Goal: Communication & Community: Connect with others

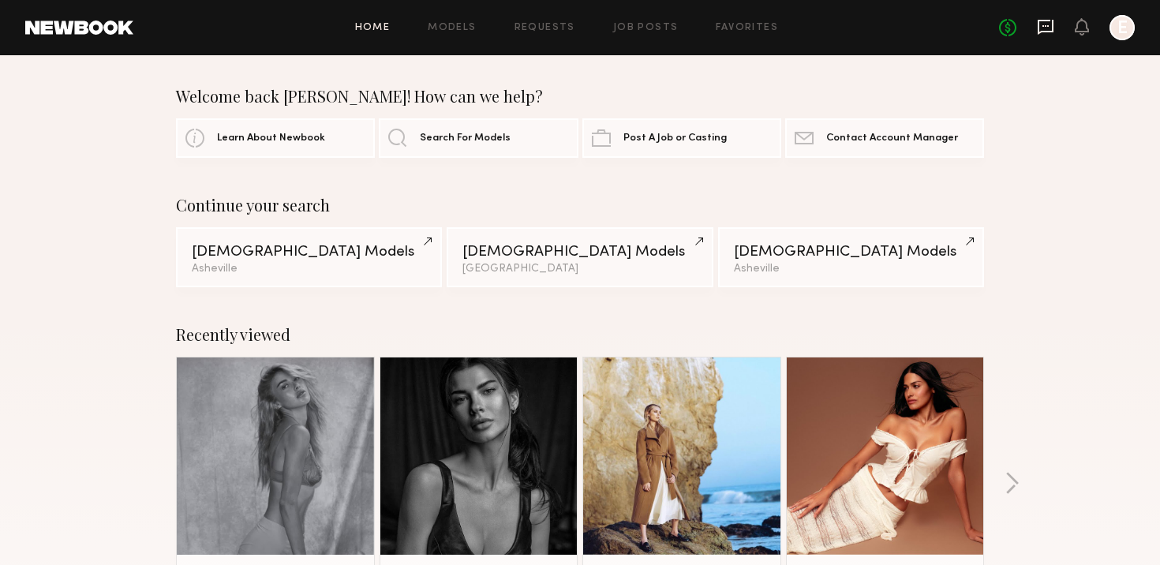
click at [1047, 28] on icon at bounding box center [1045, 26] width 17 height 17
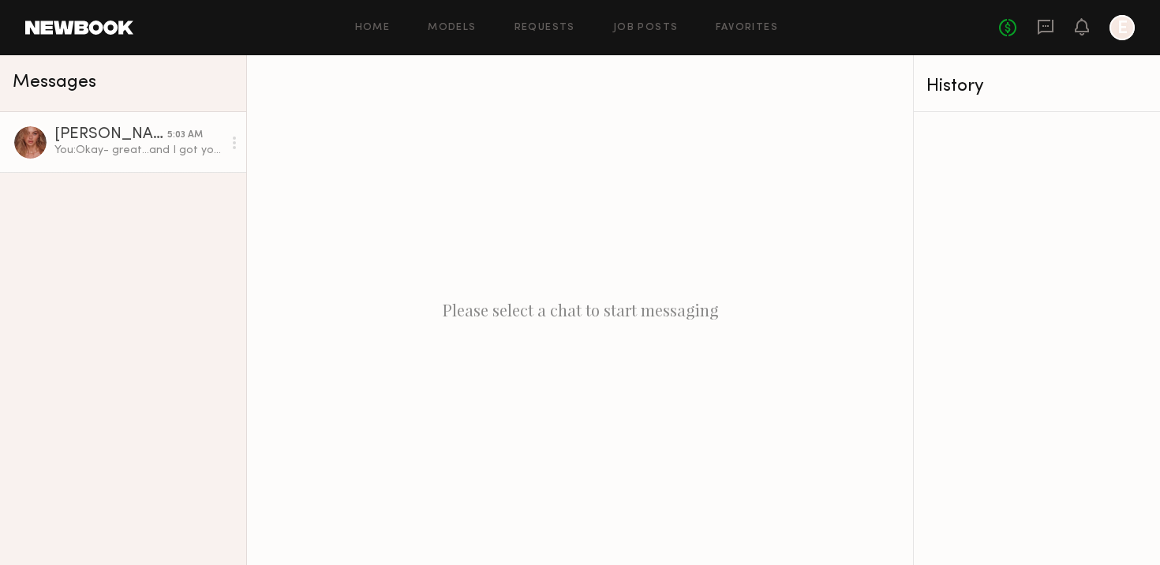
click at [123, 154] on div "You: Okay- great...and I got your #. Mine is [PHONE_NUMBER]. I am in [GEOGRAPHI…" at bounding box center [138, 150] width 168 height 15
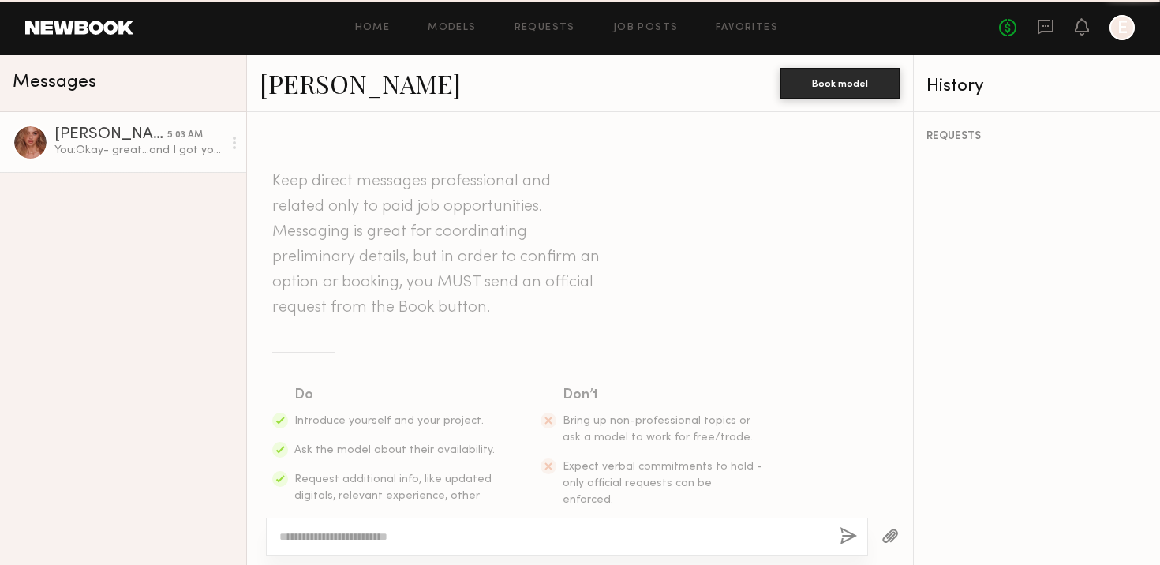
scroll to position [1138, 0]
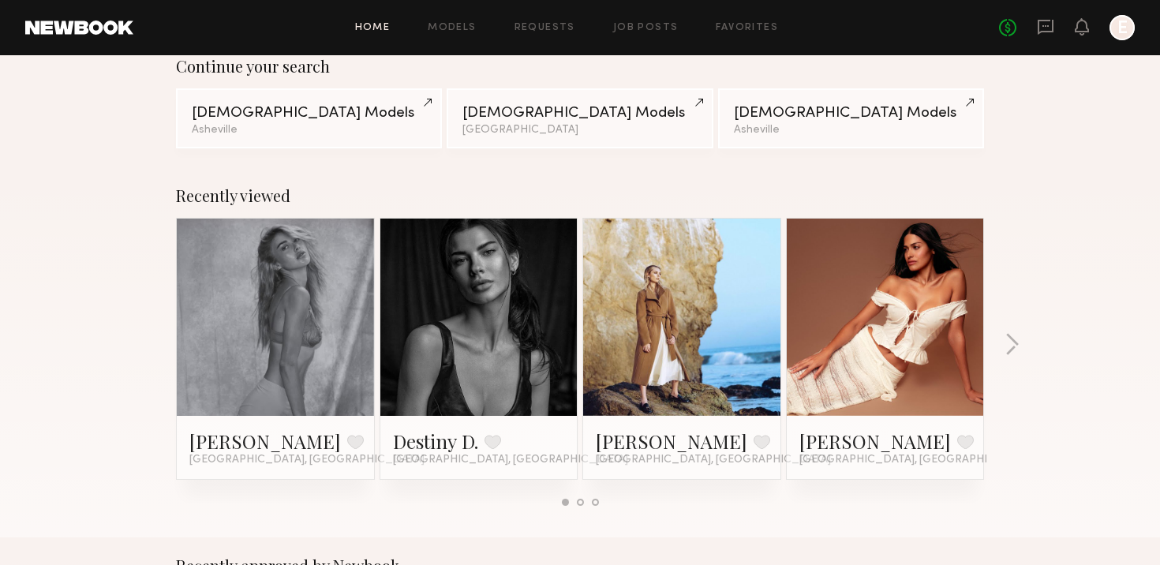
scroll to position [142, 0]
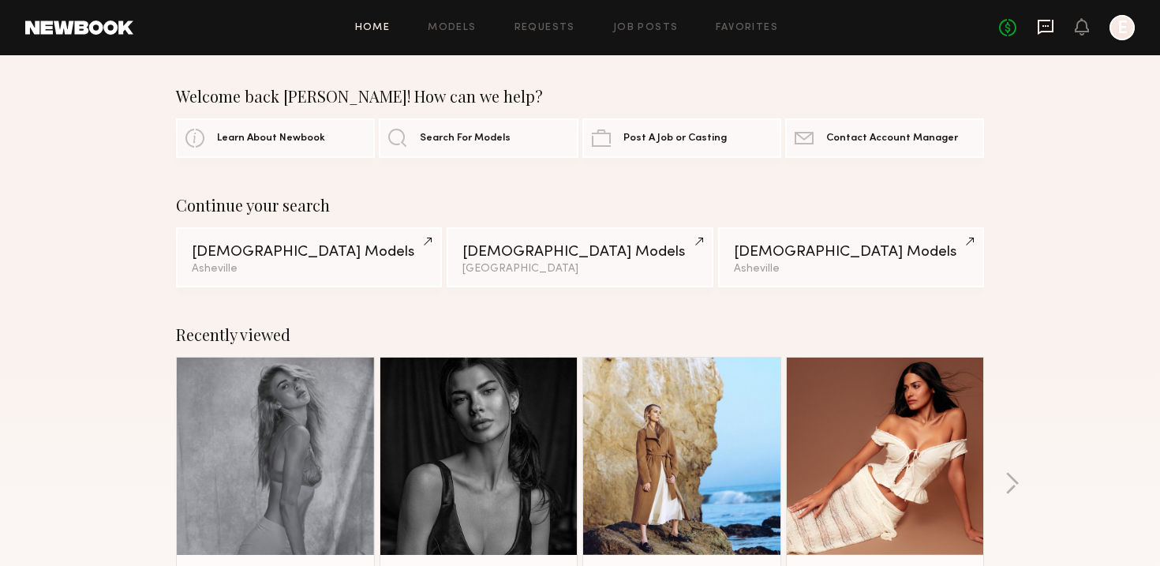
click at [1046, 29] on icon at bounding box center [1045, 26] width 17 height 17
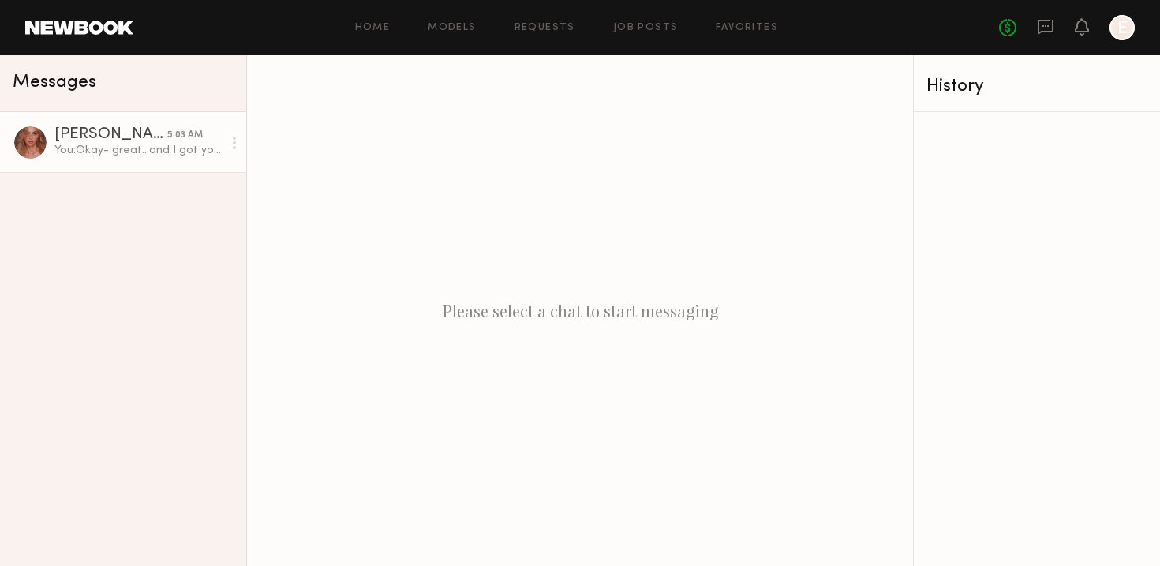
click at [111, 143] on div "You: Okay- great...and I got your #. Mine is [PHONE_NUMBER]. I am in [GEOGRAPHI…" at bounding box center [138, 150] width 168 height 15
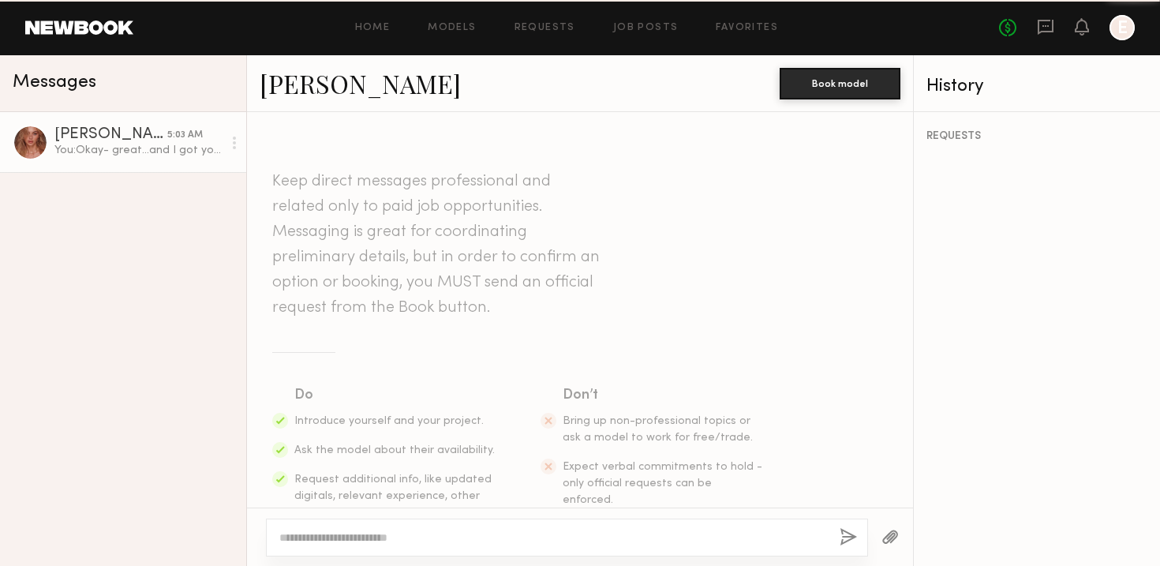
scroll to position [1137, 0]
